Goal: Task Accomplishment & Management: Use online tool/utility

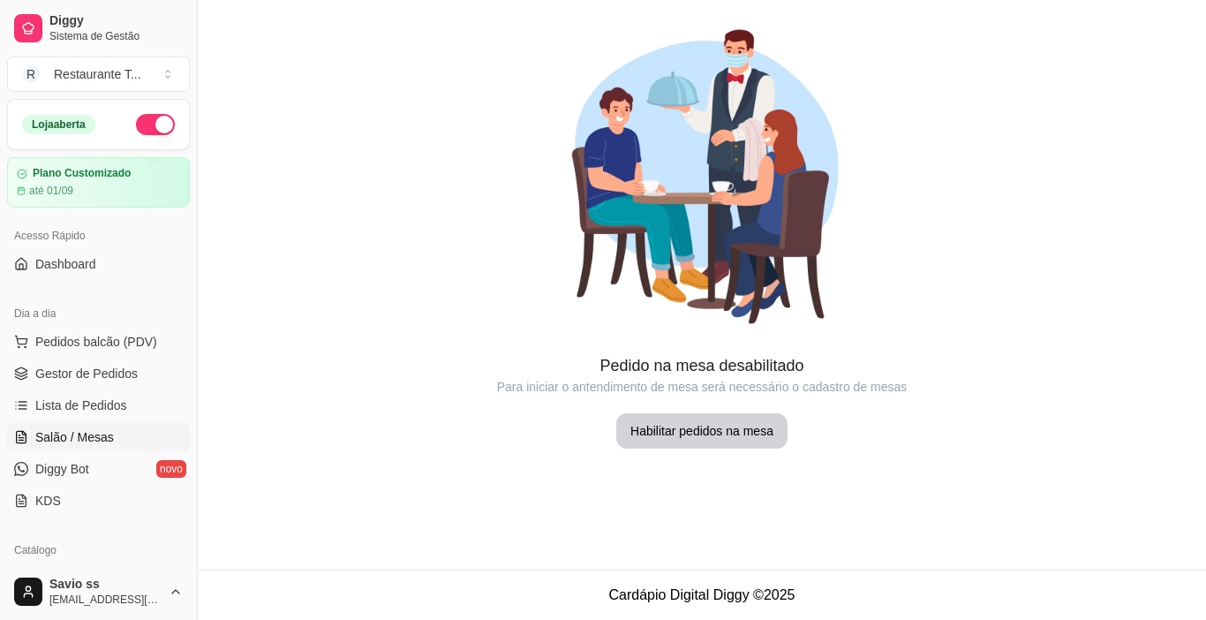
click at [65, 464] on span "Diggy Bot" at bounding box center [62, 469] width 54 height 18
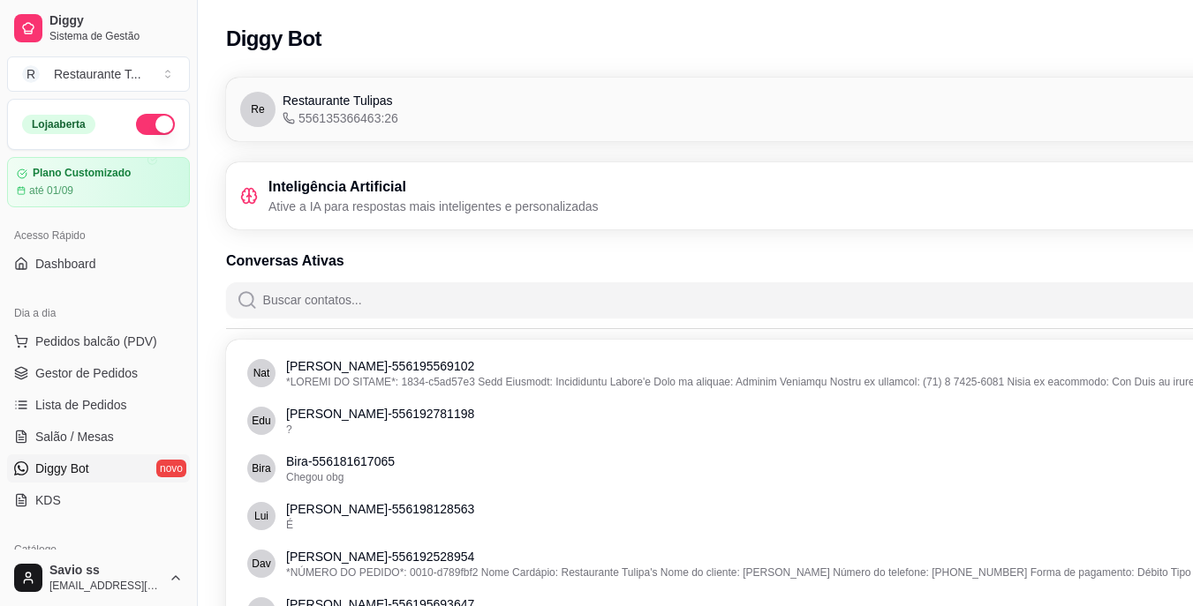
click at [327, 287] on input "Buscar contatos..." at bounding box center [805, 299] width 1094 height 35
click at [54, 440] on span "Salão / Mesas" at bounding box center [74, 437] width 79 height 18
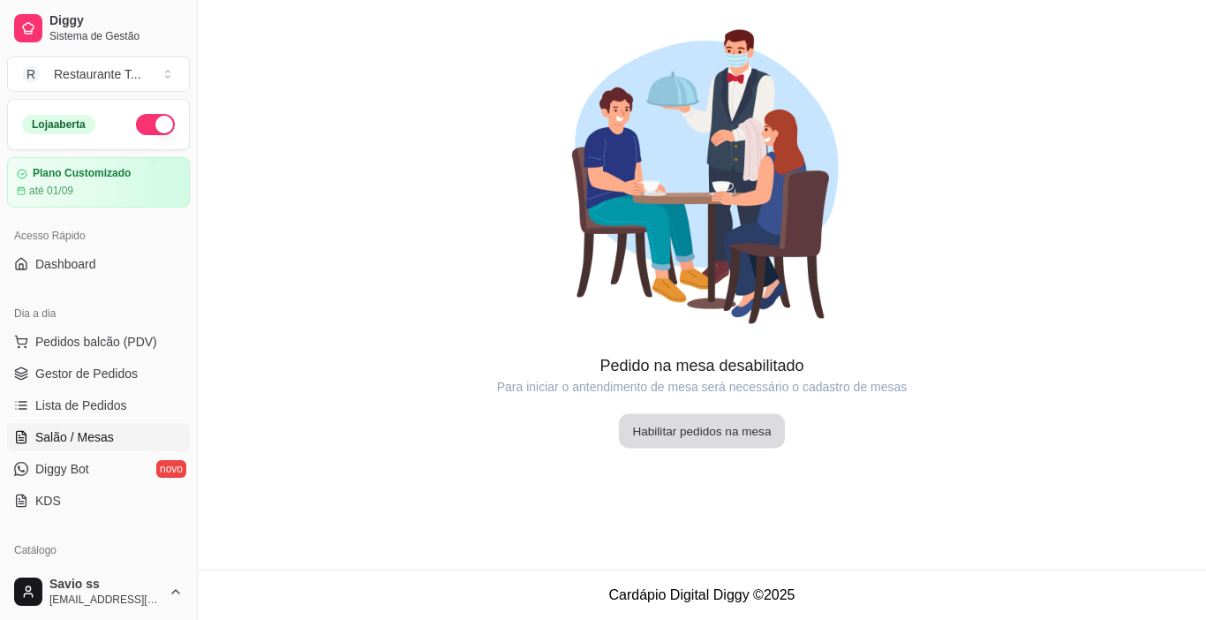
click at [690, 433] on button "Habilitar pedidos na mesa" at bounding box center [702, 431] width 166 height 34
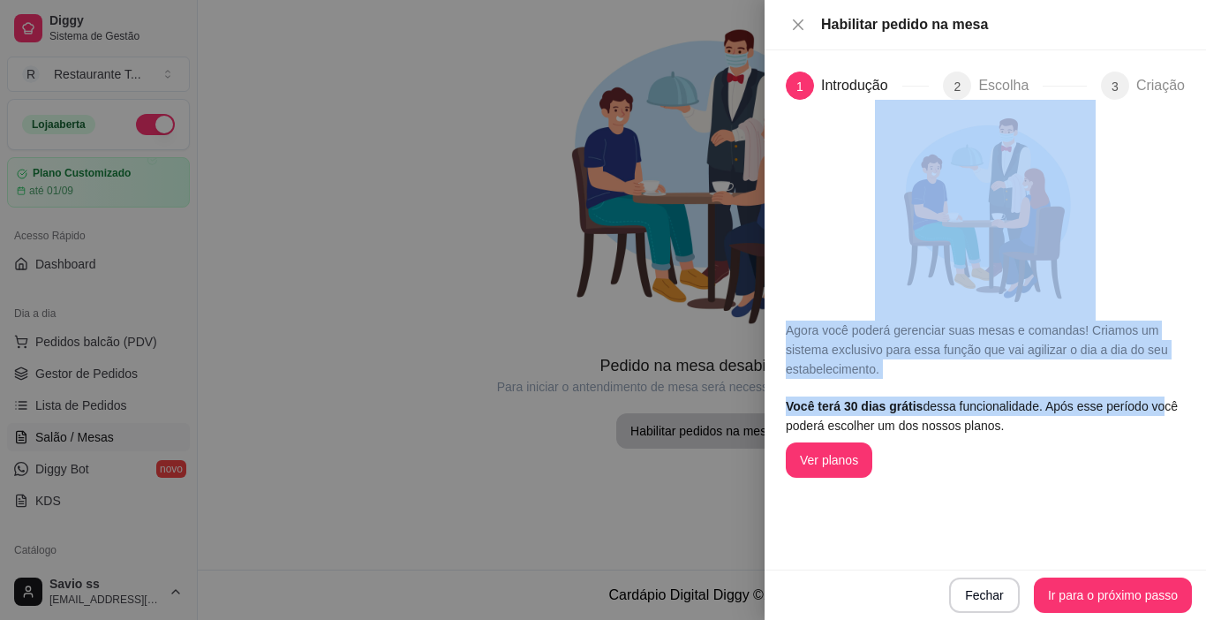
drag, startPoint x: 1155, startPoint y: 400, endPoint x: 1205, endPoint y: 275, distance: 133.9
click at [1192, 275] on div "1 Introdução 2 Escolha 3 Criação Agora você poderá gerenciar suas mesas e coman…" at bounding box center [984, 309] width 441 height 519
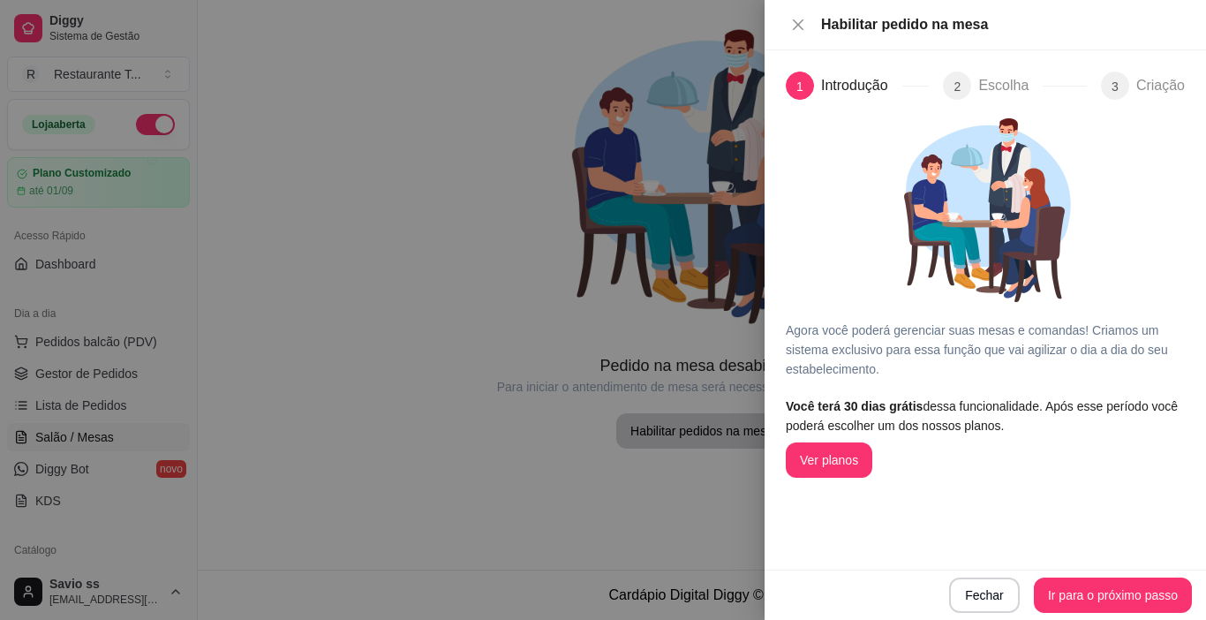
click at [1109, 274] on div at bounding box center [985, 210] width 399 height 221
click at [396, 370] on div at bounding box center [603, 310] width 1206 height 620
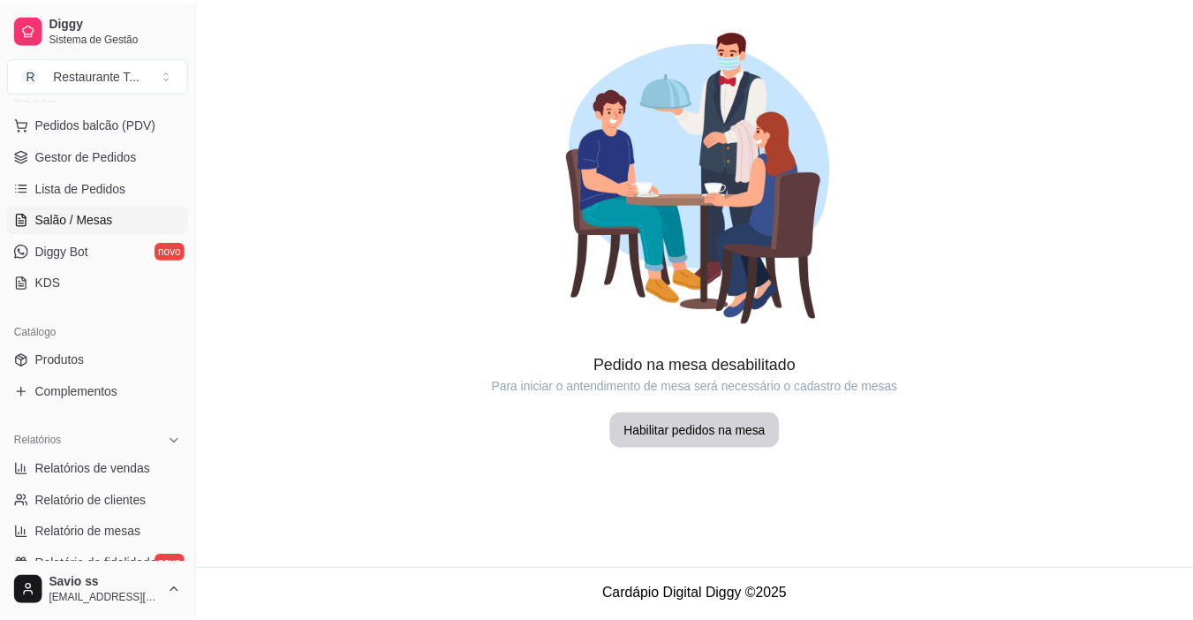
scroll to position [230, 0]
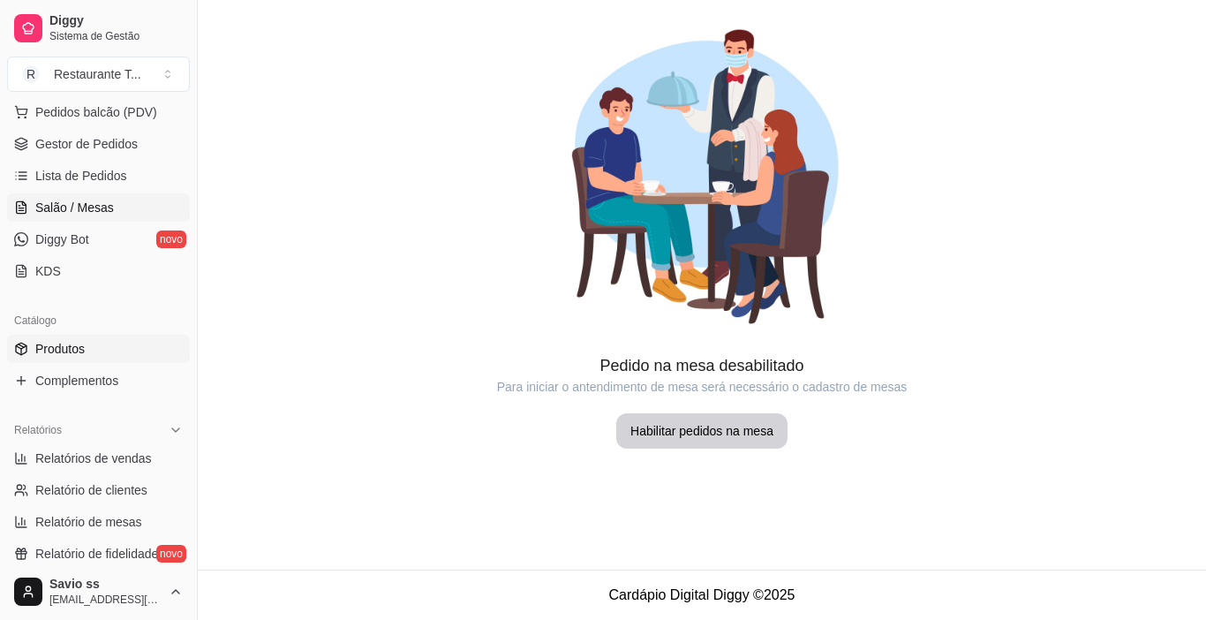
click at [105, 353] on link "Produtos" at bounding box center [98, 349] width 183 height 28
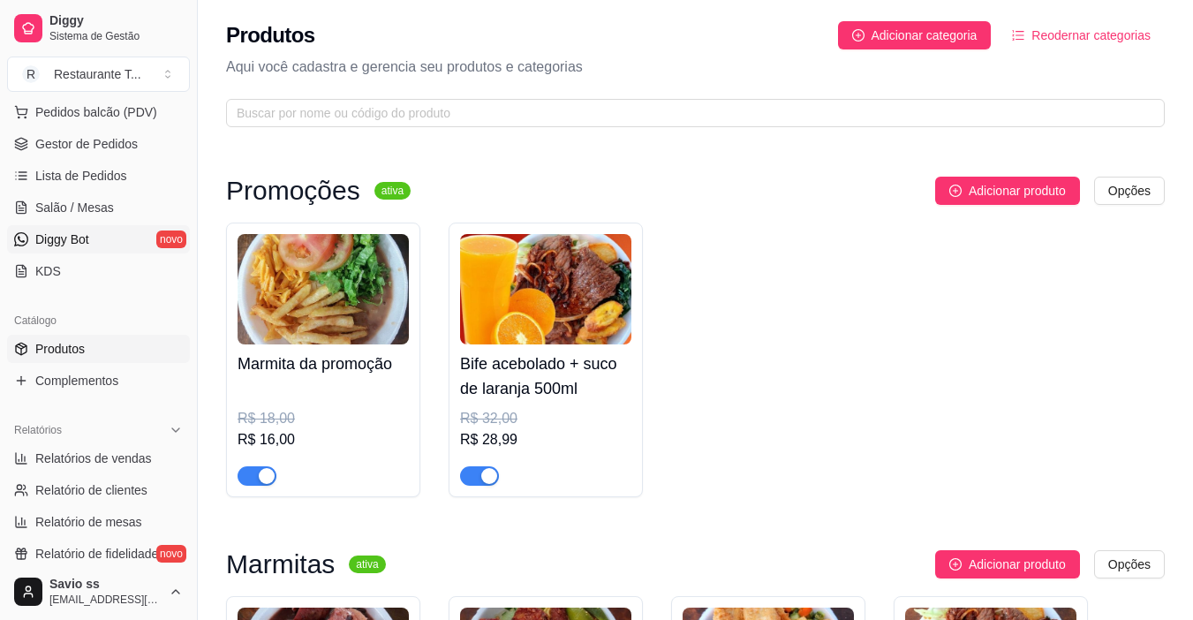
click at [64, 231] on span "Diggy Bot" at bounding box center [62, 239] width 54 height 18
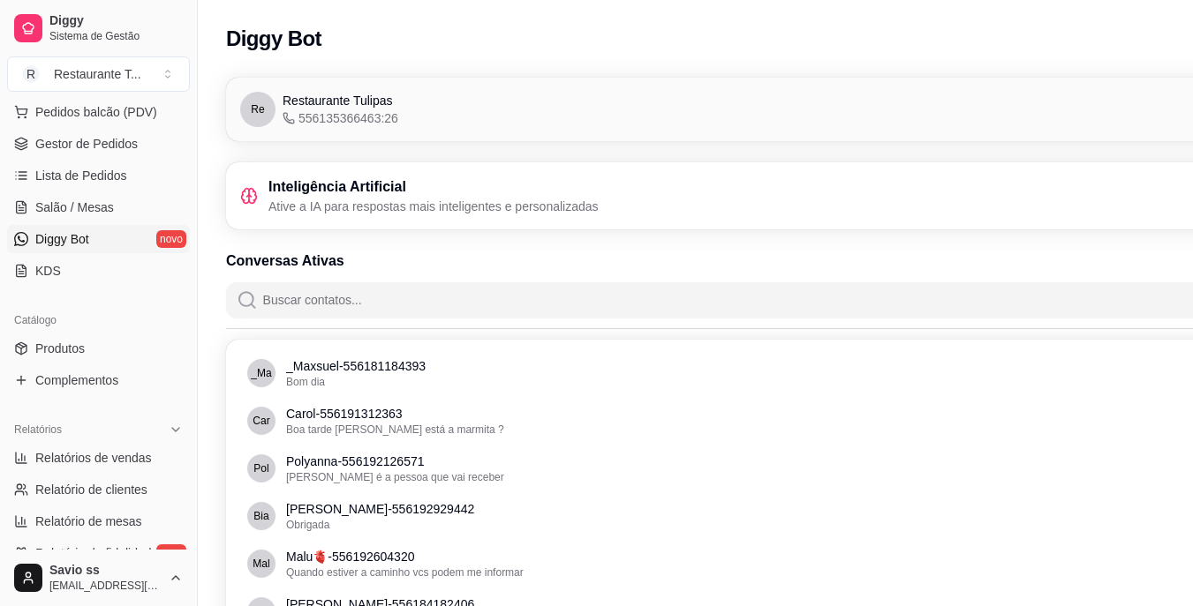
click at [64, 231] on span "Diggy Bot" at bounding box center [62, 239] width 54 height 18
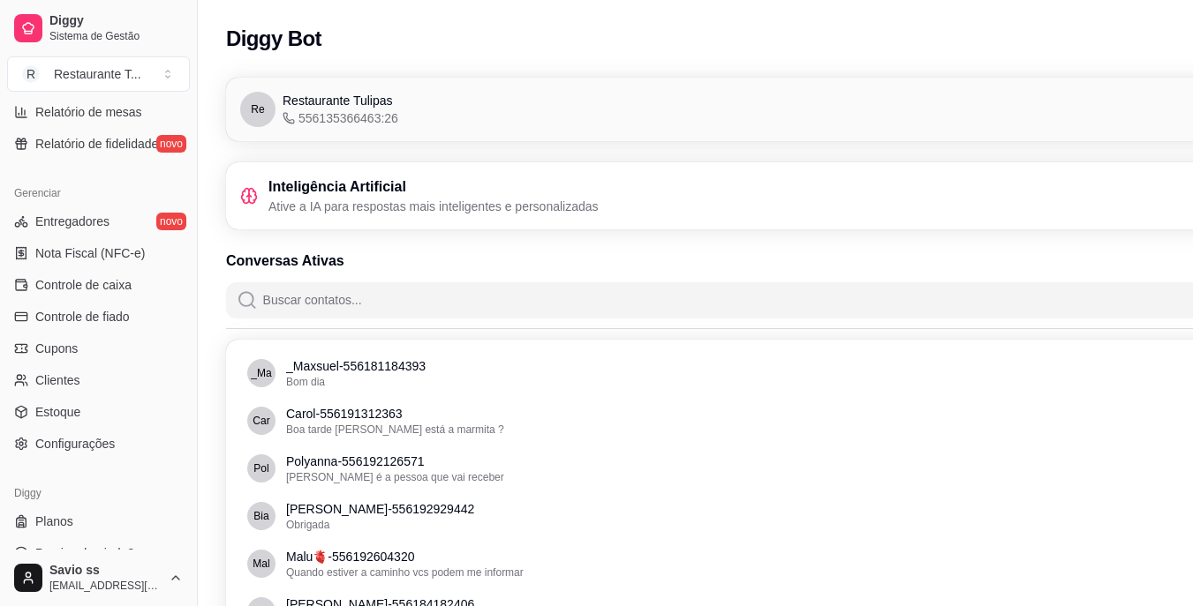
scroll to position [651, 0]
